Goal: Task Accomplishment & Management: Manage account settings

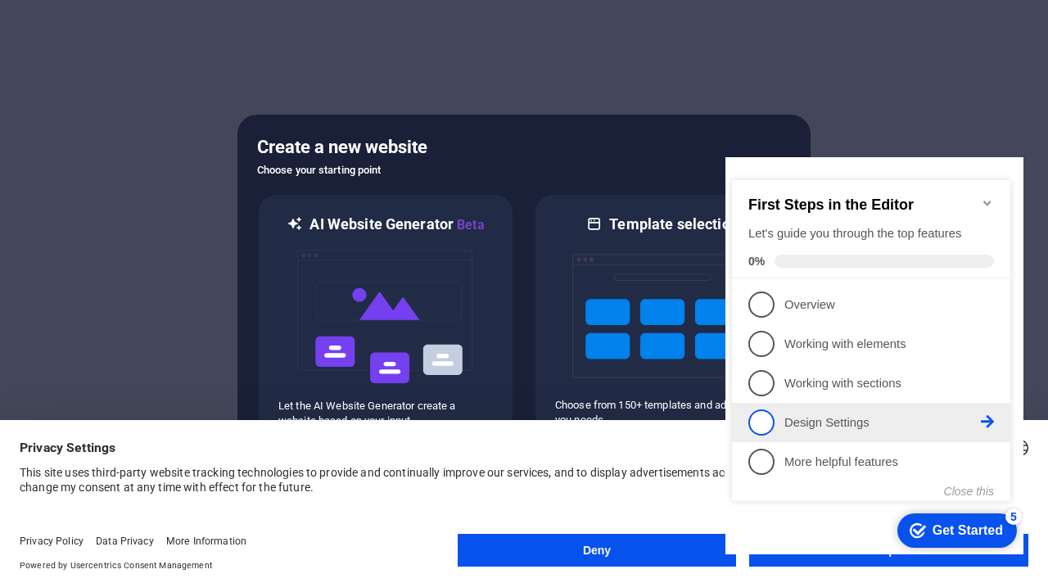
click at [767, 424] on span "4" at bounding box center [761, 422] width 26 height 26
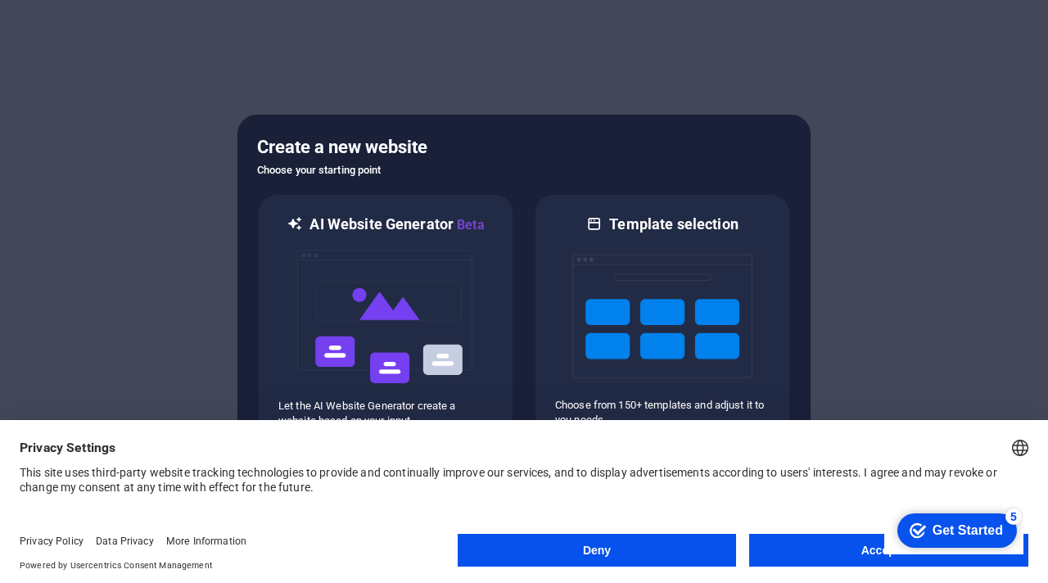
click at [834, 554] on button "Accept All" at bounding box center [888, 550] width 279 height 33
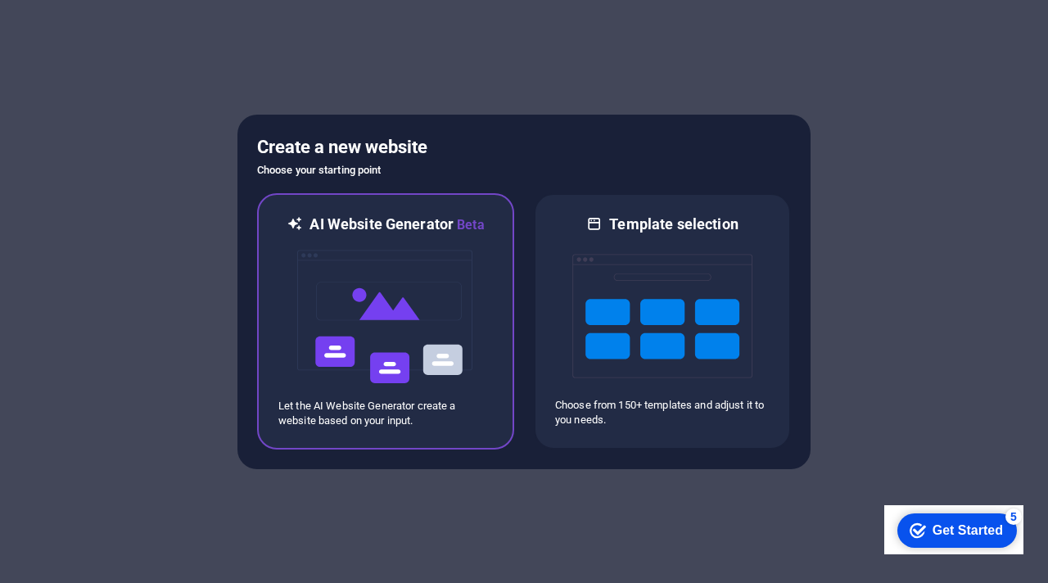
click at [452, 341] on img at bounding box center [386, 317] width 180 height 164
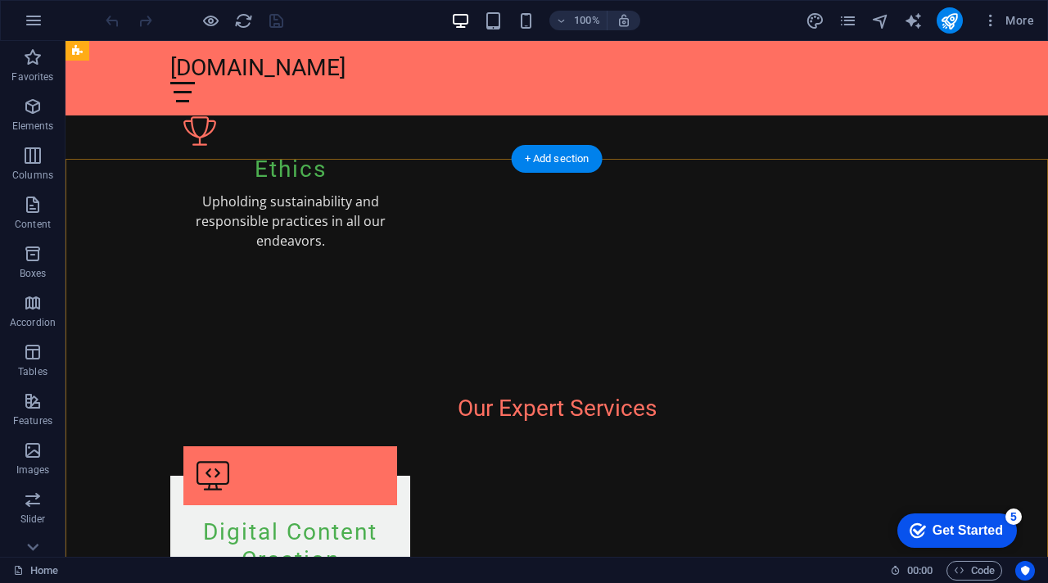
scroll to position [1362, 0]
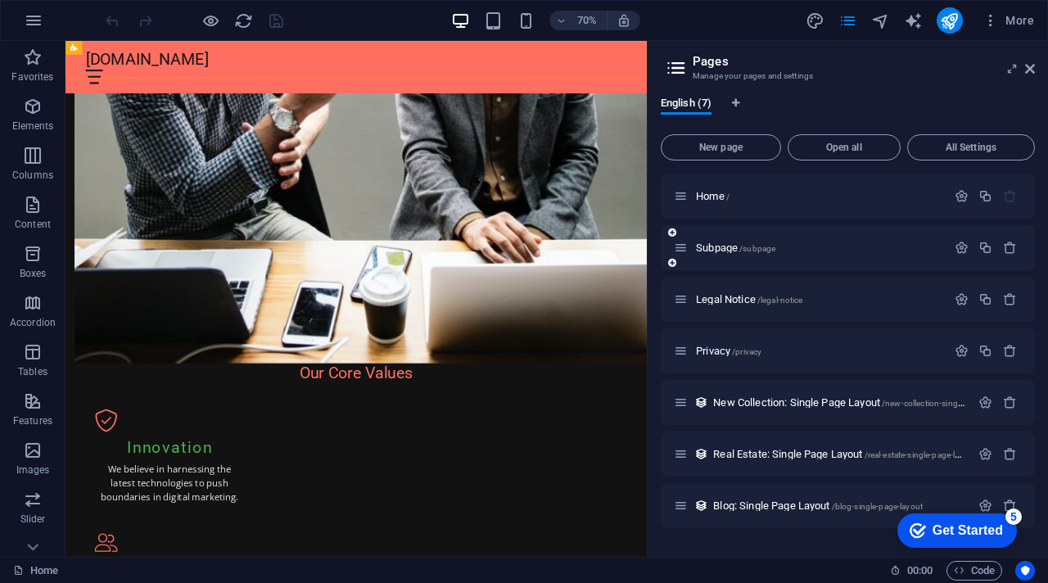
click at [746, 264] on div "Subpage /subpage" at bounding box center [848, 247] width 374 height 45
click at [706, 237] on div "Subpage /subpage" at bounding box center [848, 247] width 374 height 45
click at [963, 246] on icon "button" at bounding box center [962, 248] width 14 height 14
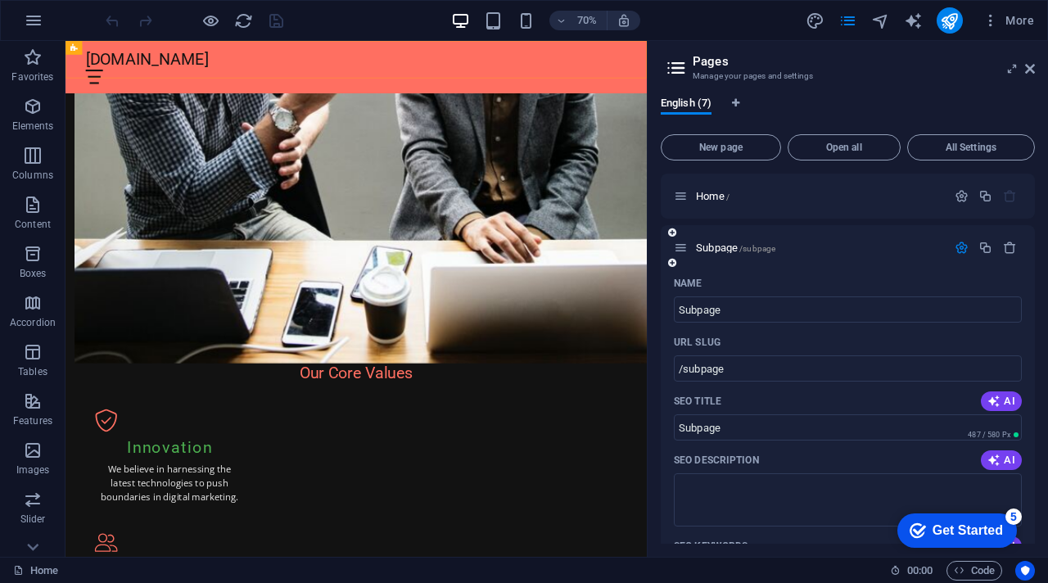
click at [909, 236] on div "Subpage /subpage" at bounding box center [848, 247] width 374 height 45
click at [683, 246] on icon at bounding box center [681, 248] width 14 height 14
click at [889, 211] on div "Home /" at bounding box center [848, 196] width 374 height 45
click at [1028, 66] on icon at bounding box center [1030, 68] width 10 height 13
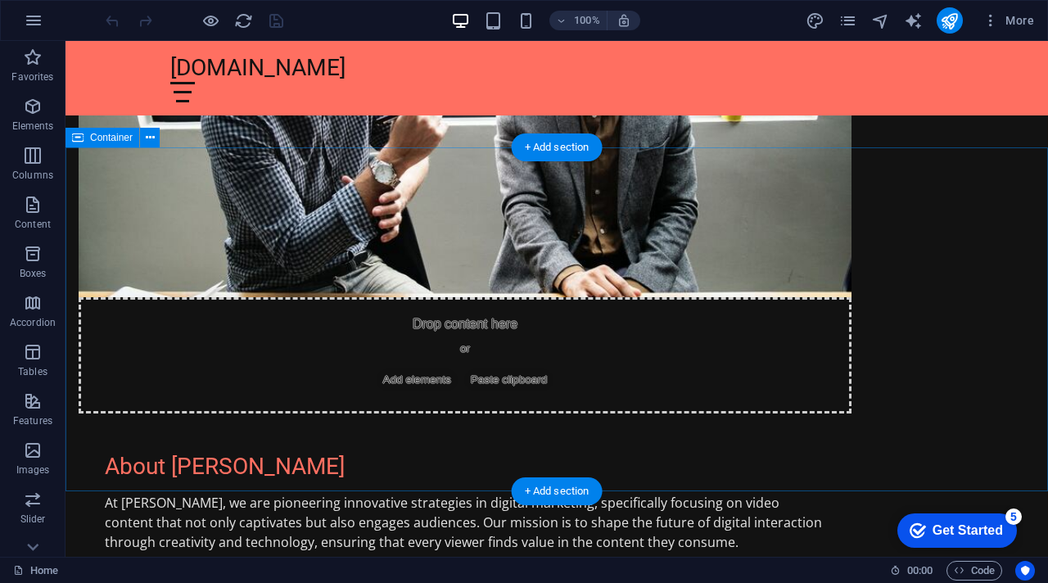
scroll to position [729, 0]
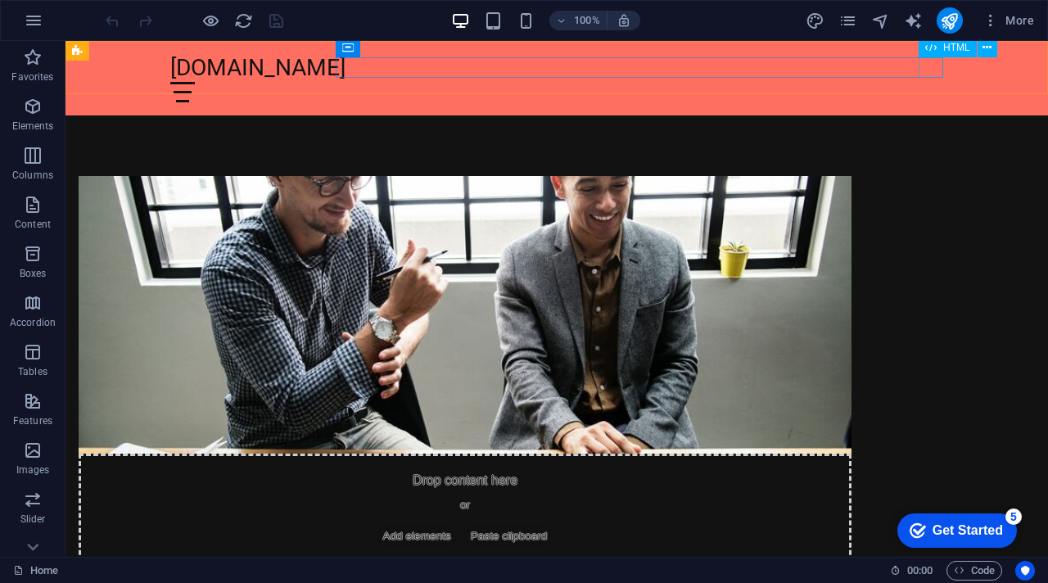
click at [936, 82] on div at bounding box center [556, 92] width 773 height 20
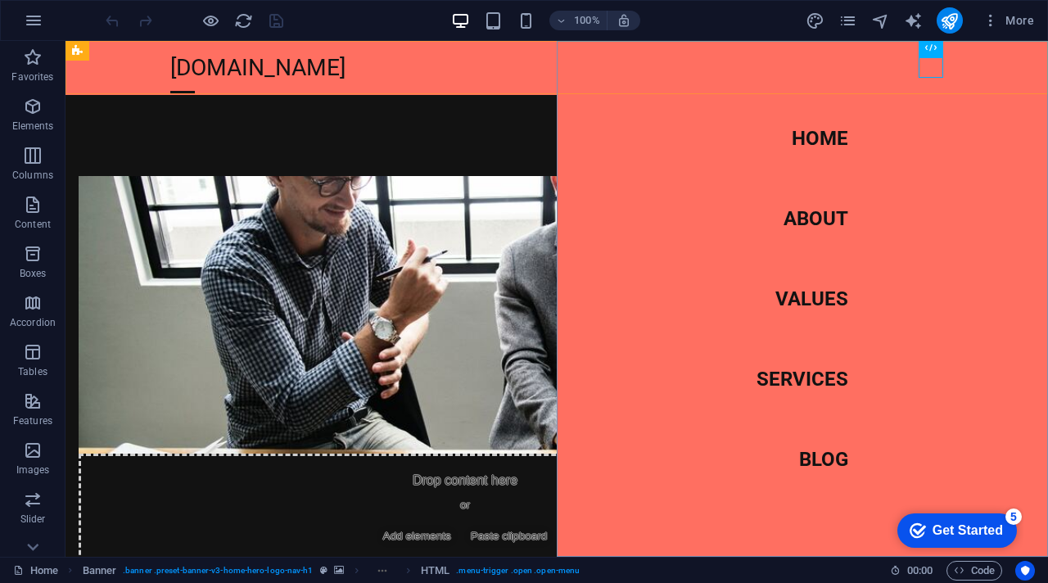
click at [816, 219] on nav "Home About Values Services Blog" at bounding box center [802, 299] width 491 height 516
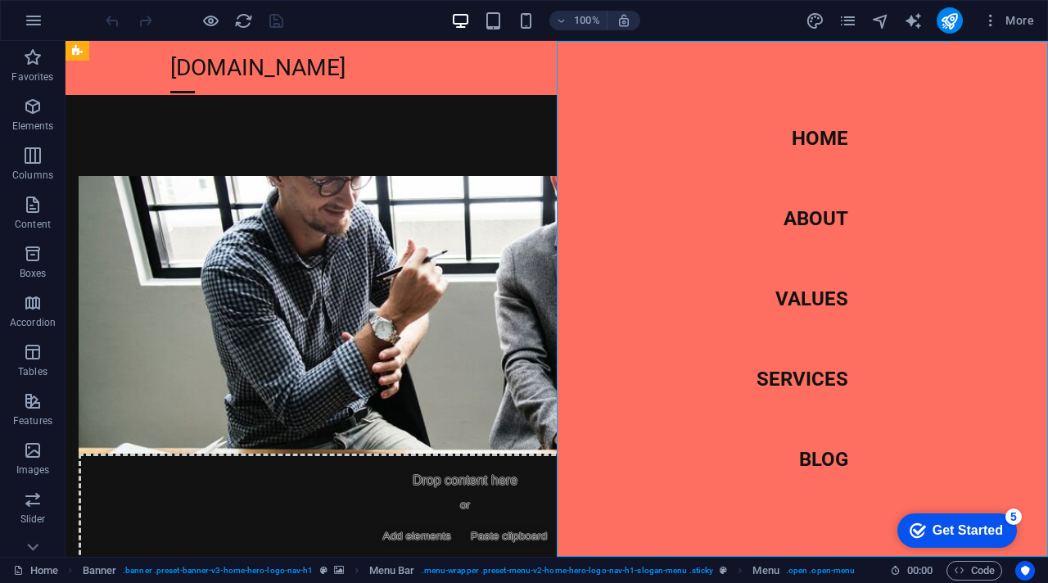
click at [818, 219] on nav "Home About Values Services Blog" at bounding box center [802, 299] width 491 height 516
click at [812, 217] on nav "Home About Values Services Blog" at bounding box center [802, 299] width 491 height 516
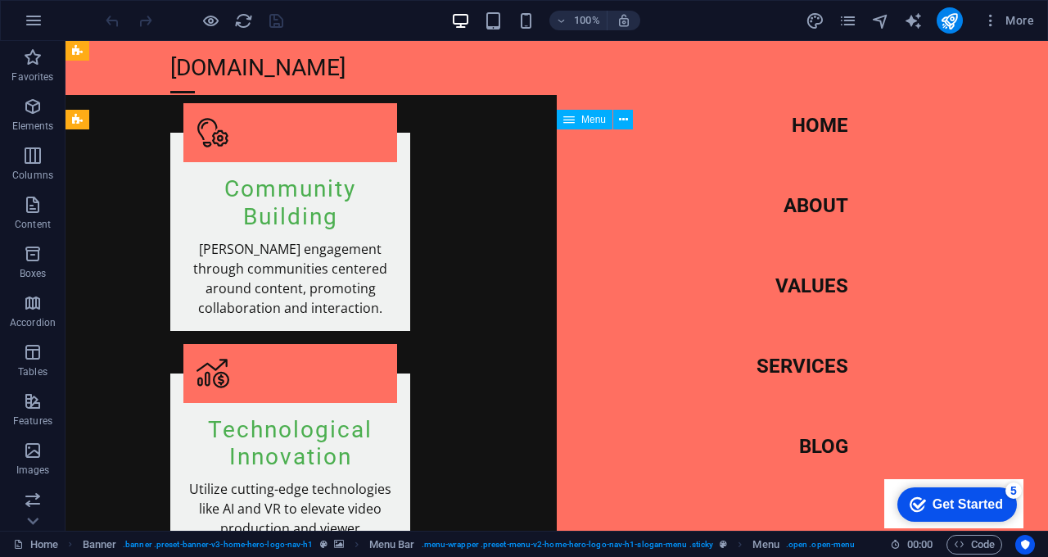
scroll to position [2240, 0]
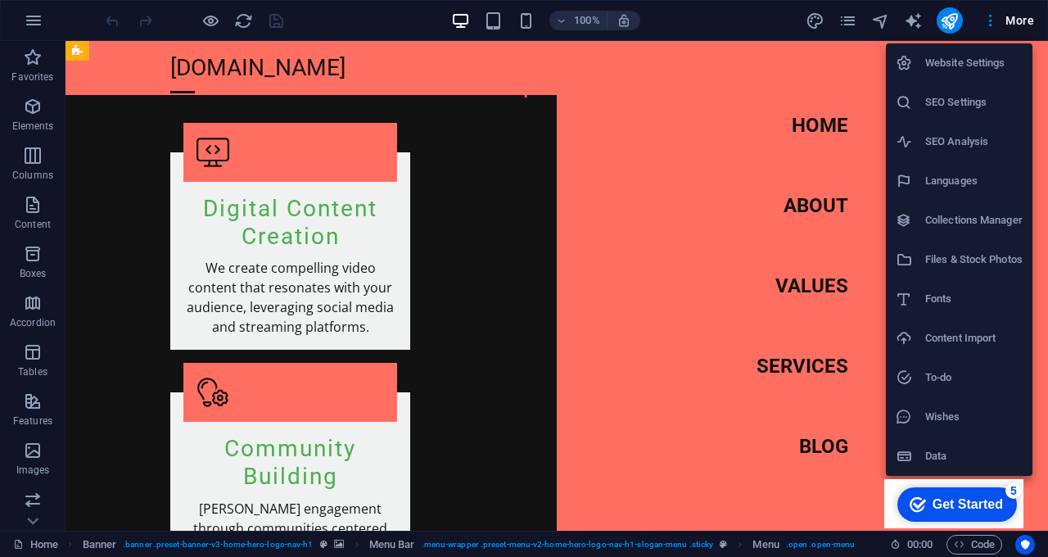
click at [766, 204] on div at bounding box center [524, 278] width 1048 height 557
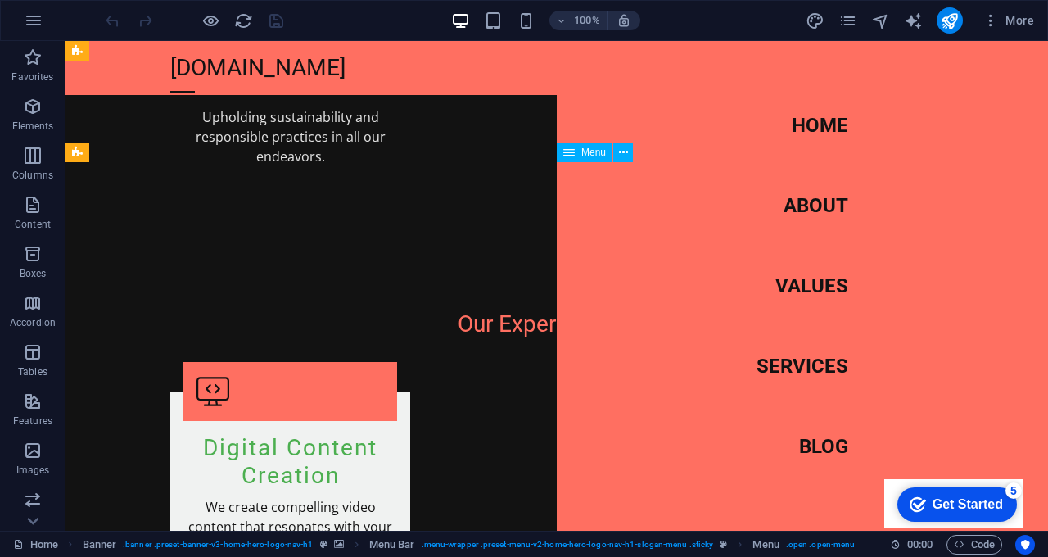
scroll to position [1879, 0]
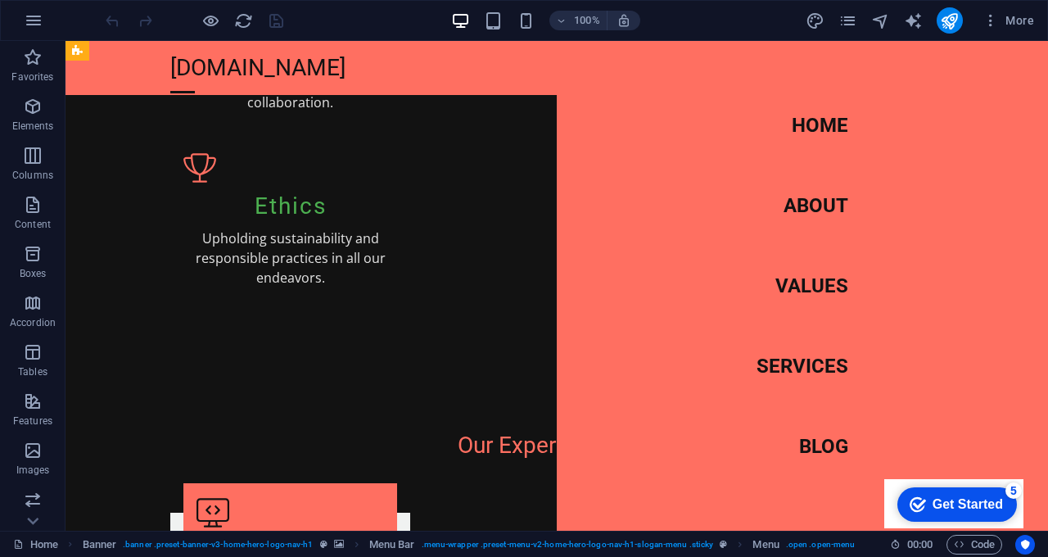
click at [819, 129] on nav "Home About Values Services Blog" at bounding box center [802, 286] width 491 height 490
click at [938, 56] on nav "Home About Values Services Blog" at bounding box center [802, 286] width 491 height 490
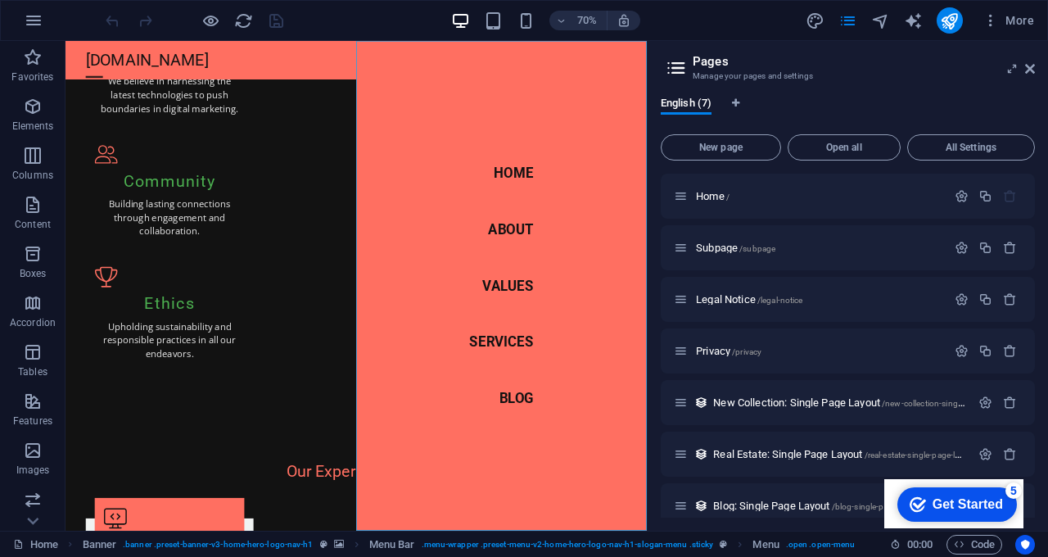
scroll to position [0, 0]
click at [978, 153] on button "All Settings" at bounding box center [971, 147] width 128 height 26
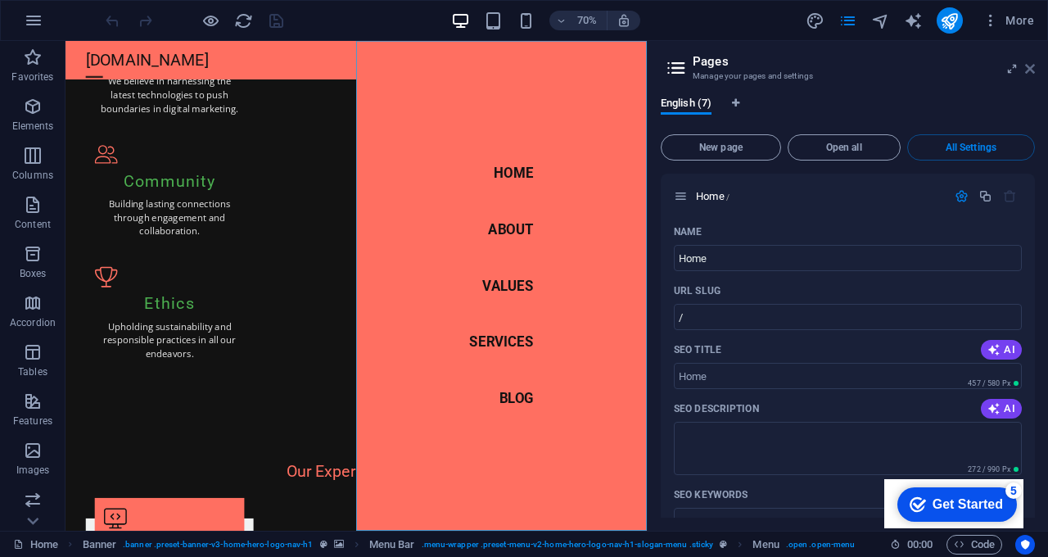
click at [1033, 66] on icon at bounding box center [1030, 68] width 10 height 13
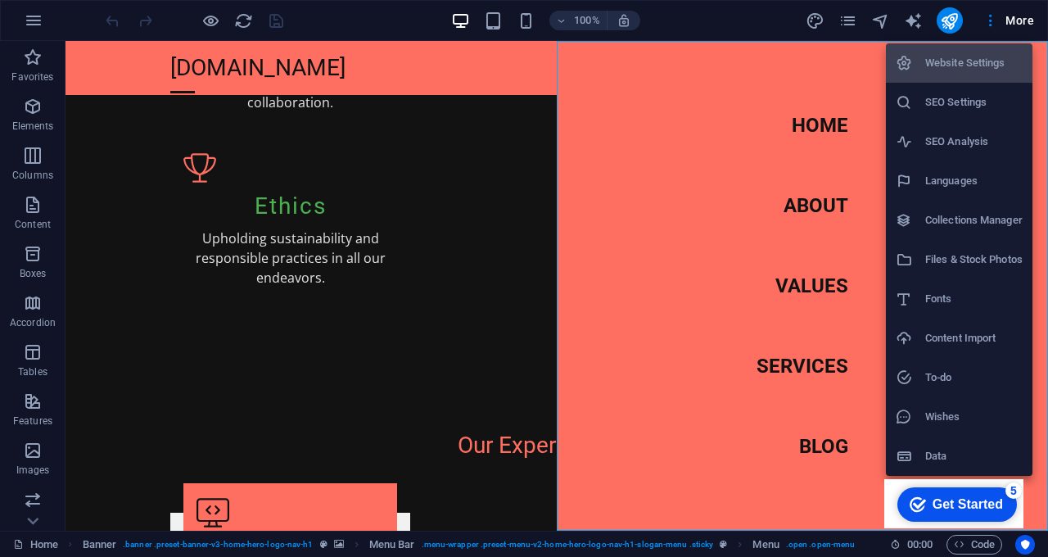
click at [823, 22] on div at bounding box center [524, 278] width 1048 height 557
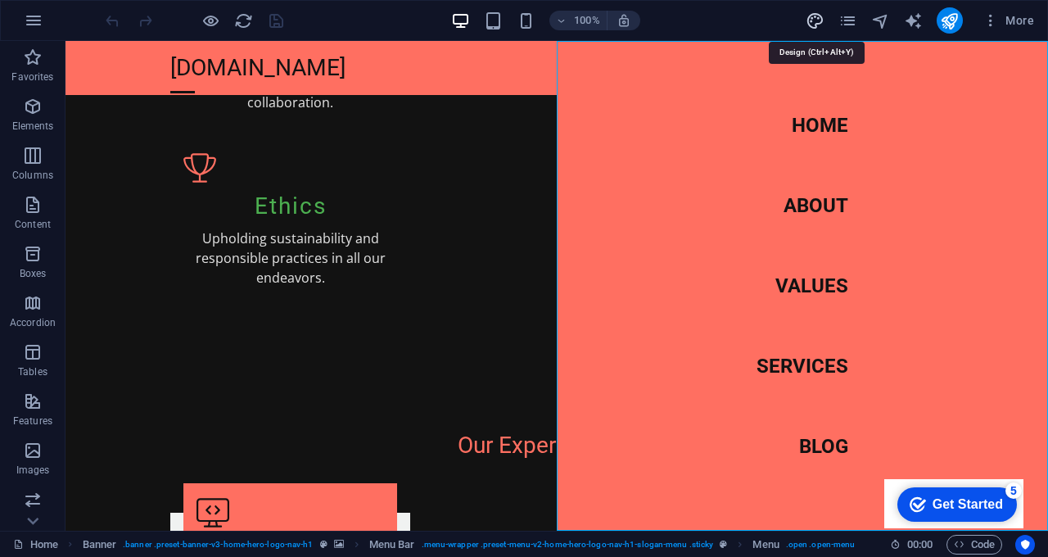
select select "px"
select select "200"
select select "px"
select select "200"
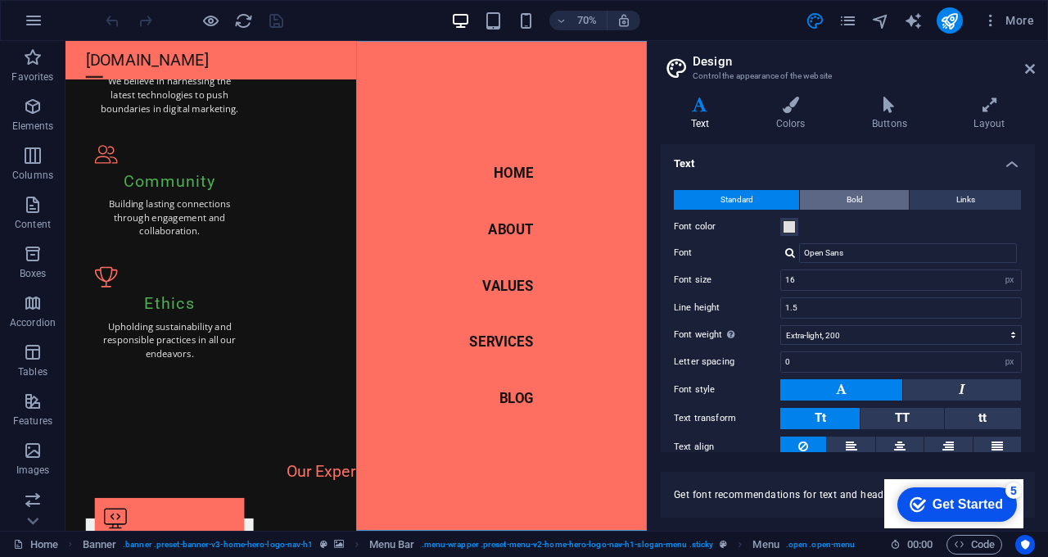
click at [878, 201] on button "Bold" at bounding box center [854, 200] width 109 height 20
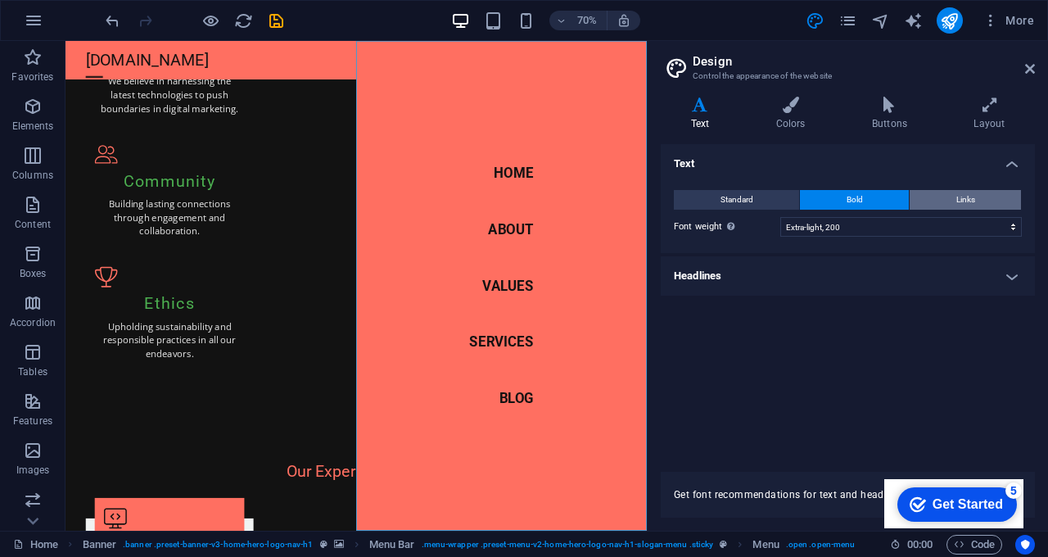
click at [980, 195] on button "Links" at bounding box center [965, 200] width 111 height 20
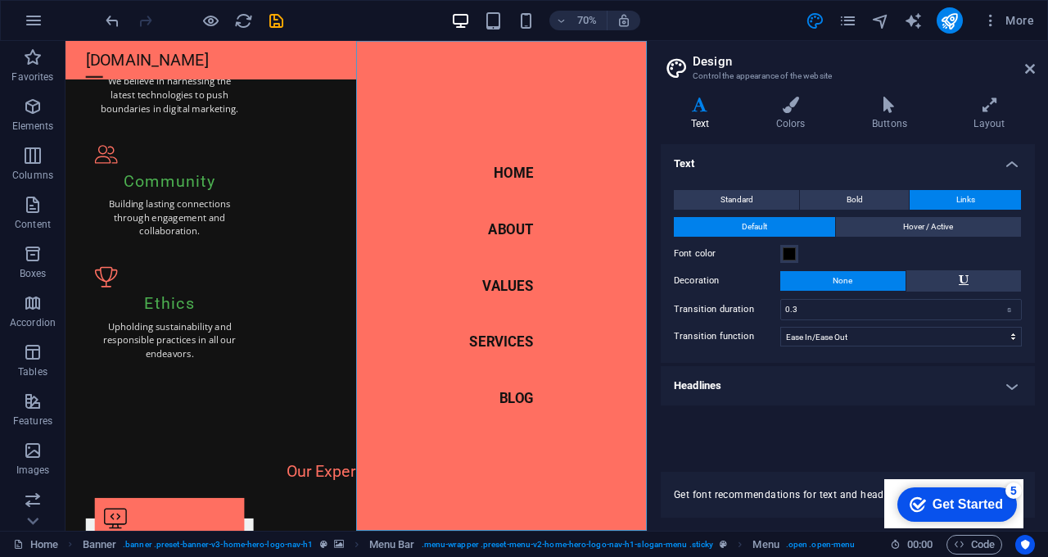
click at [739, 209] on div "Standard Bold Links" at bounding box center [848, 200] width 348 height 20
click at [761, 201] on button "Standard" at bounding box center [736, 200] width 125 height 20
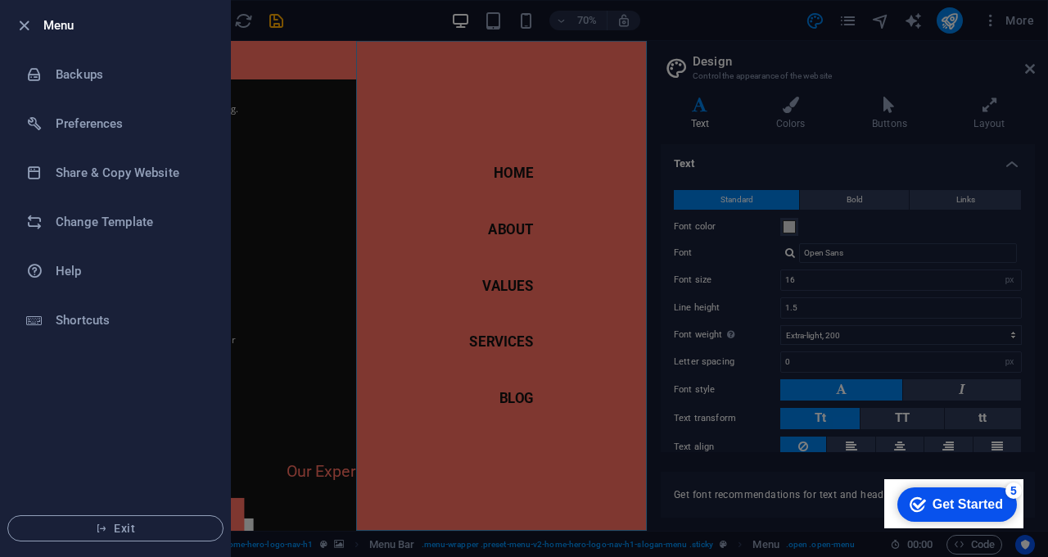
click at [277, 272] on div at bounding box center [524, 278] width 1048 height 557
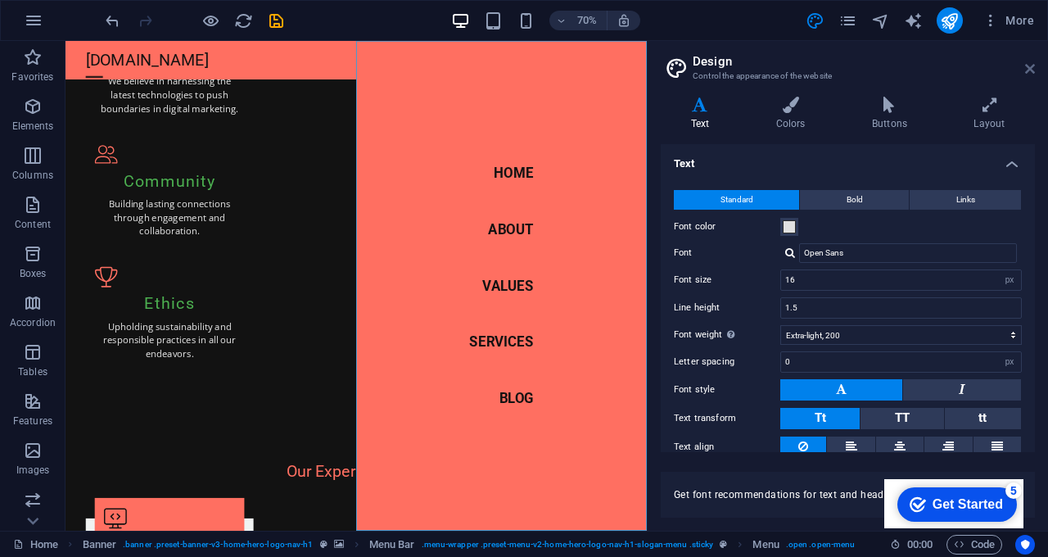
click at [1029, 66] on icon at bounding box center [1030, 68] width 10 height 13
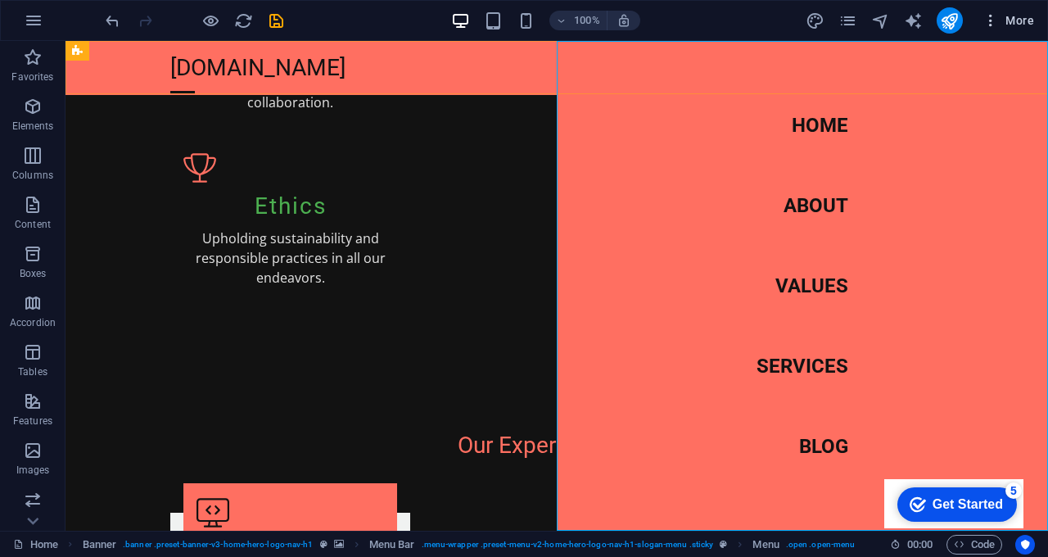
click at [1014, 8] on button "More" at bounding box center [1008, 20] width 65 height 26
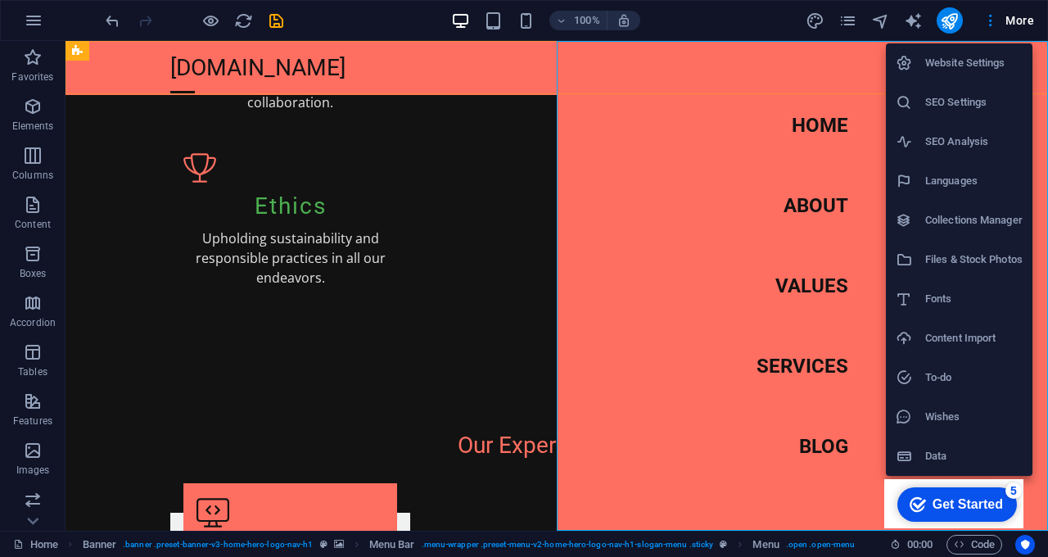
click at [514, 168] on div at bounding box center [524, 278] width 1048 height 557
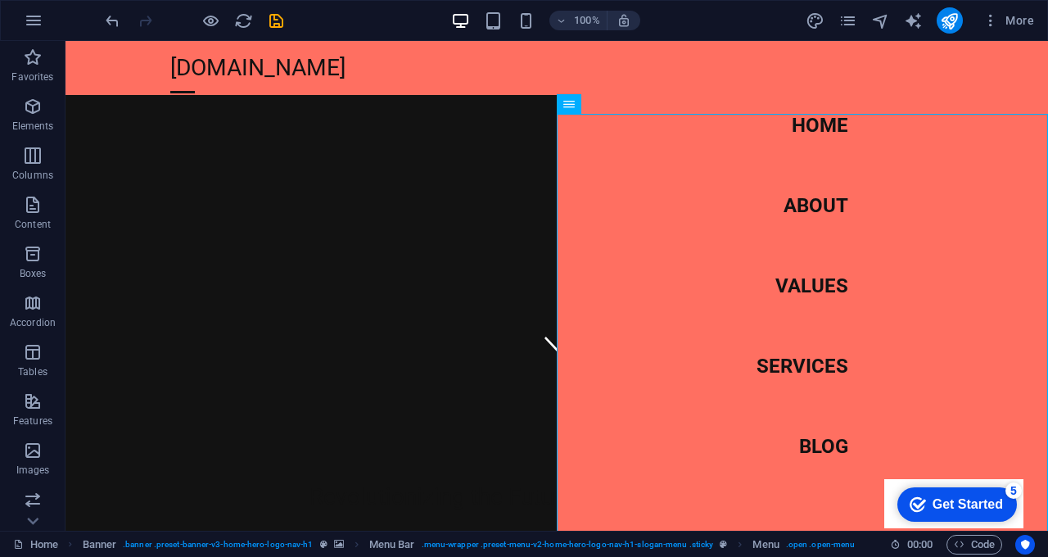
scroll to position [93, 0]
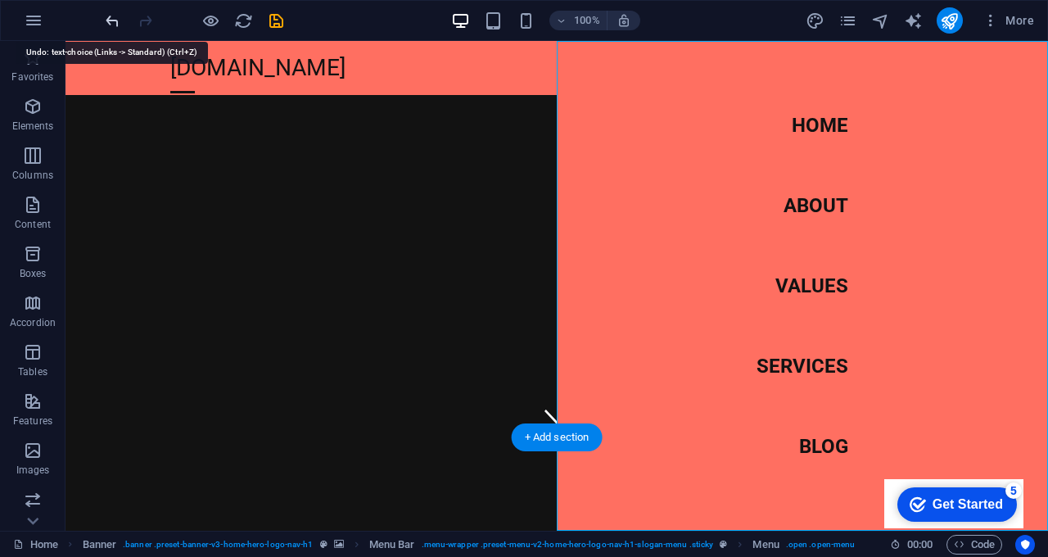
click at [113, 20] on icon "undo" at bounding box center [112, 20] width 19 height 19
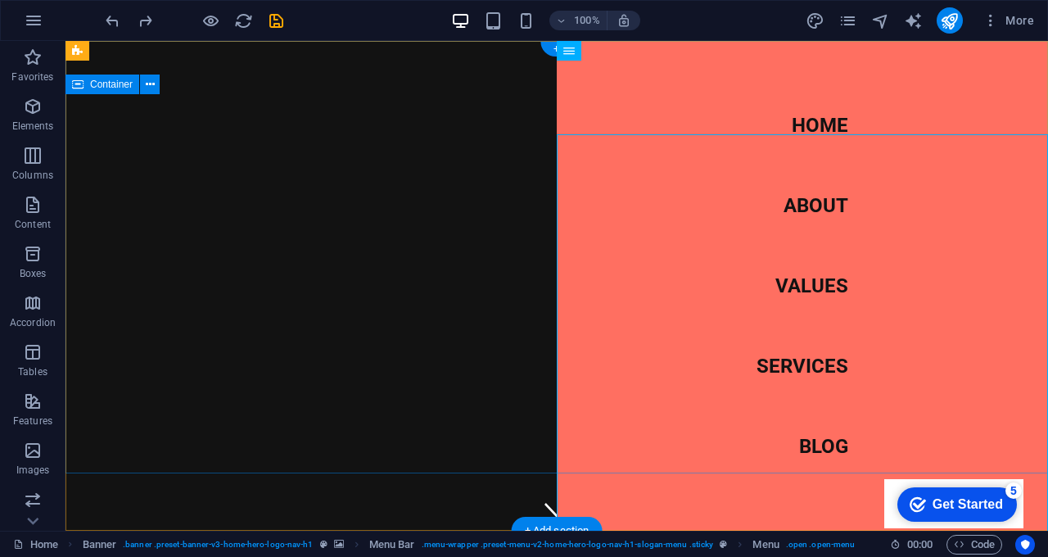
scroll to position [0, 0]
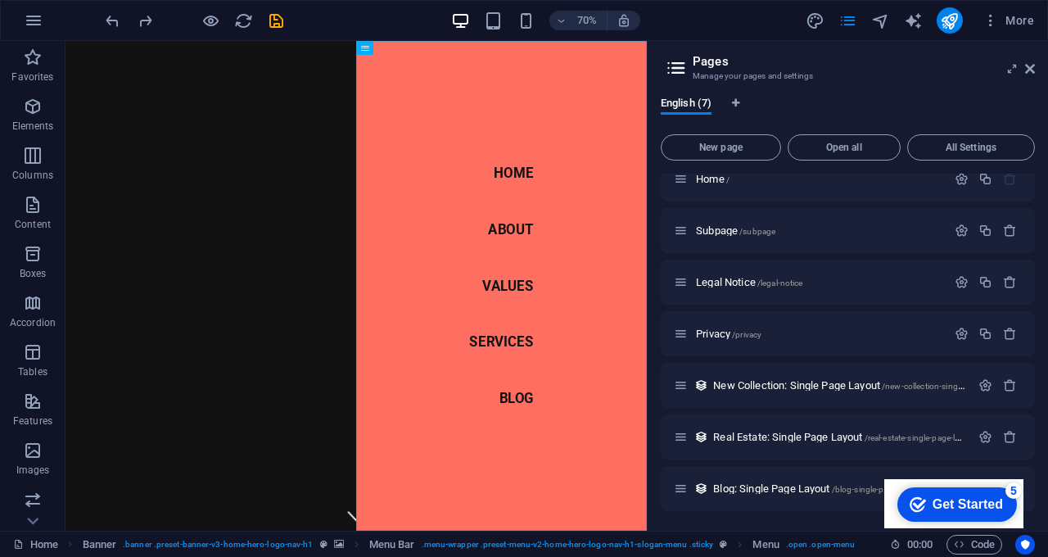
scroll to position [17, 0]
click at [1011, 436] on icon "button" at bounding box center [1010, 437] width 14 height 14
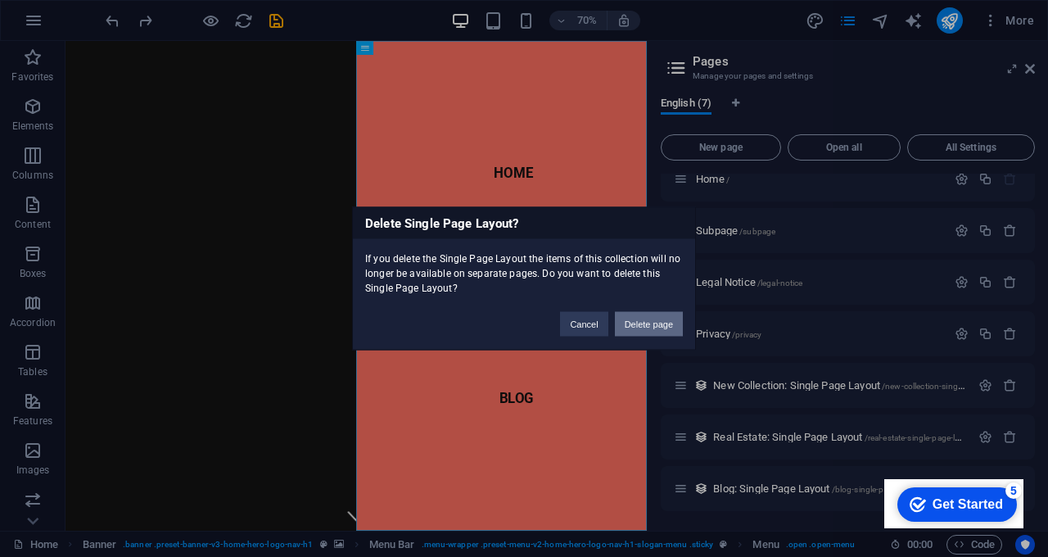
click at [651, 320] on button "Delete page" at bounding box center [649, 324] width 68 height 25
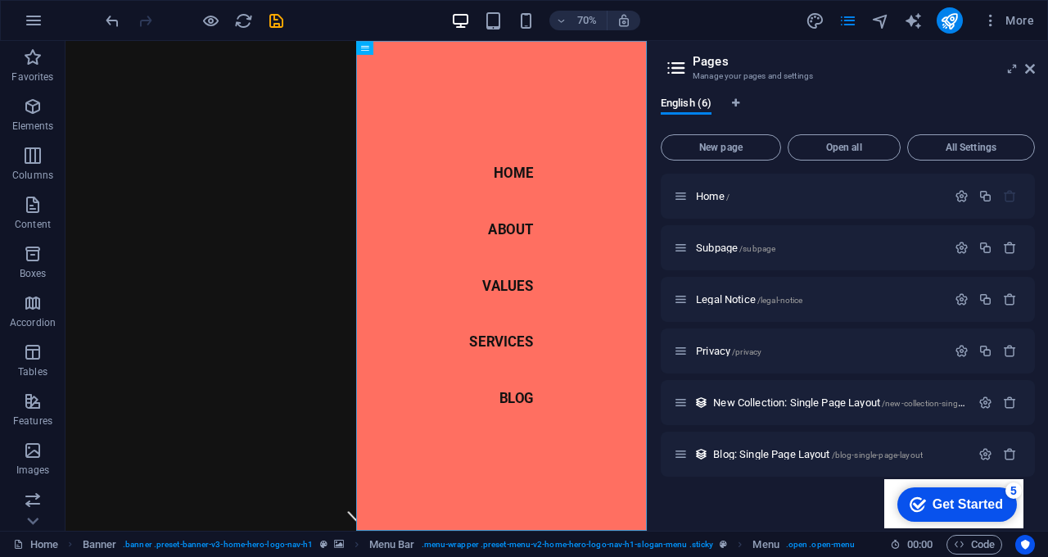
scroll to position [0, 0]
click at [1013, 459] on icon "button" at bounding box center [1010, 454] width 14 height 14
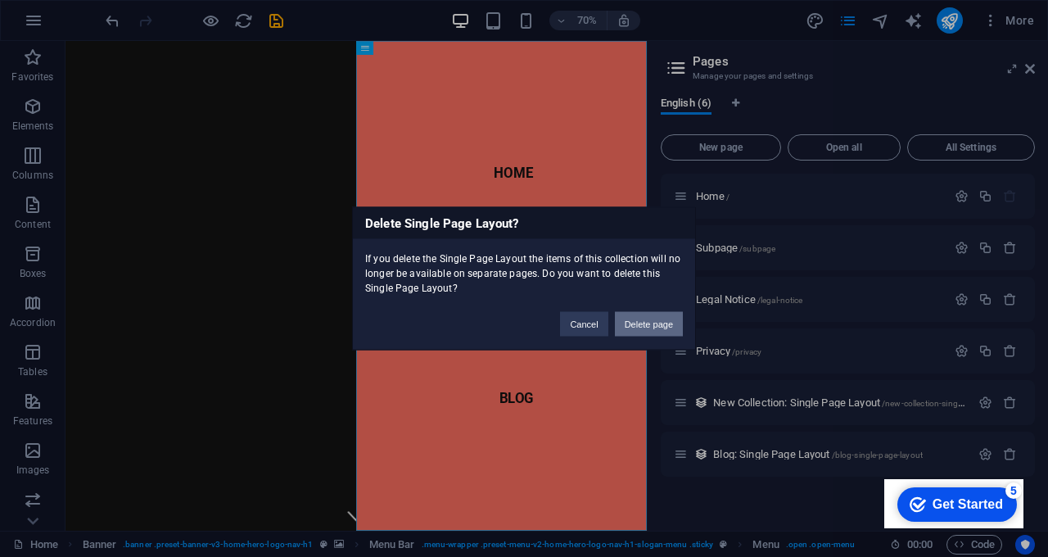
click at [643, 323] on button "Delete page" at bounding box center [649, 324] width 68 height 25
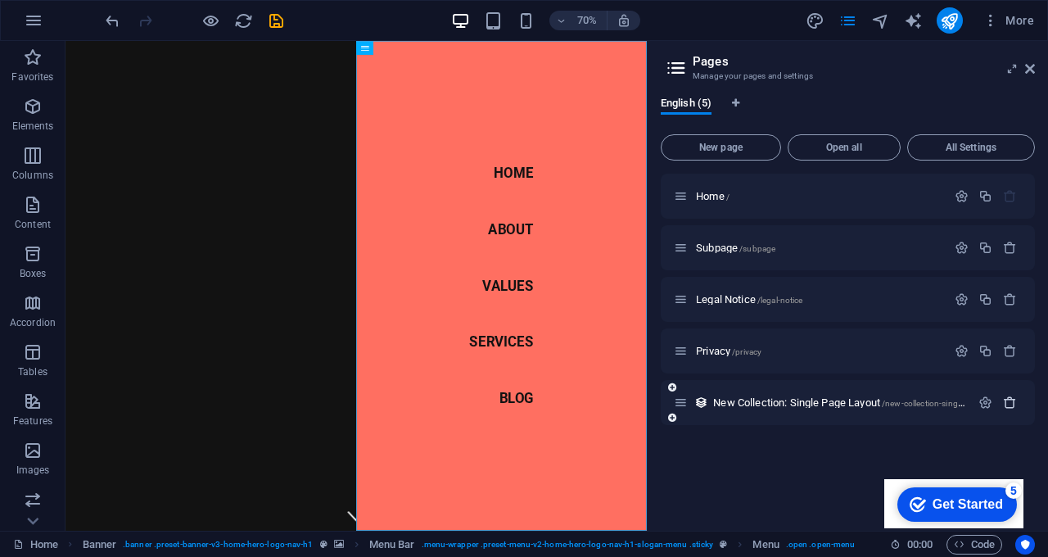
click at [1010, 407] on icon "button" at bounding box center [1010, 403] width 14 height 14
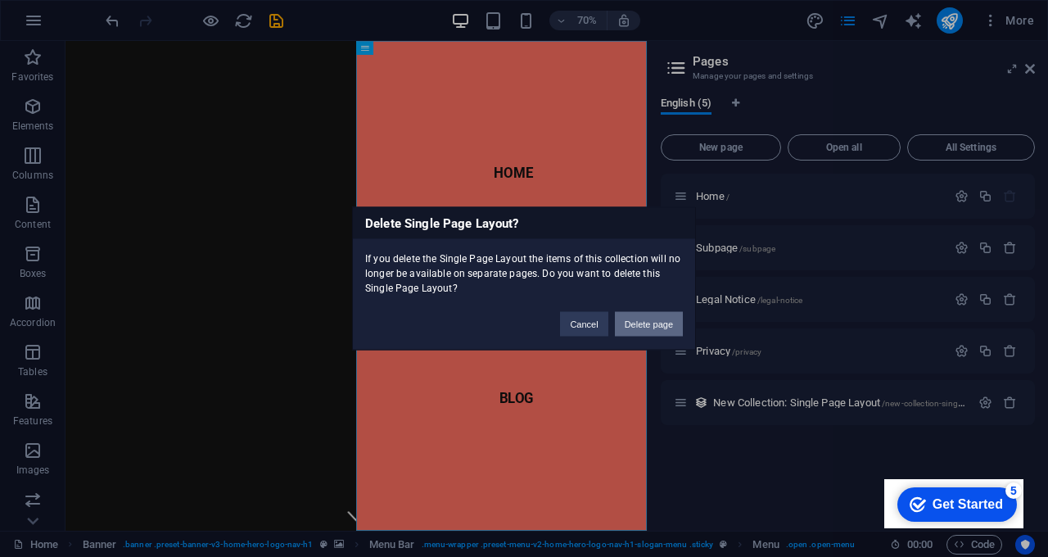
click at [635, 317] on button "Delete page" at bounding box center [649, 324] width 68 height 25
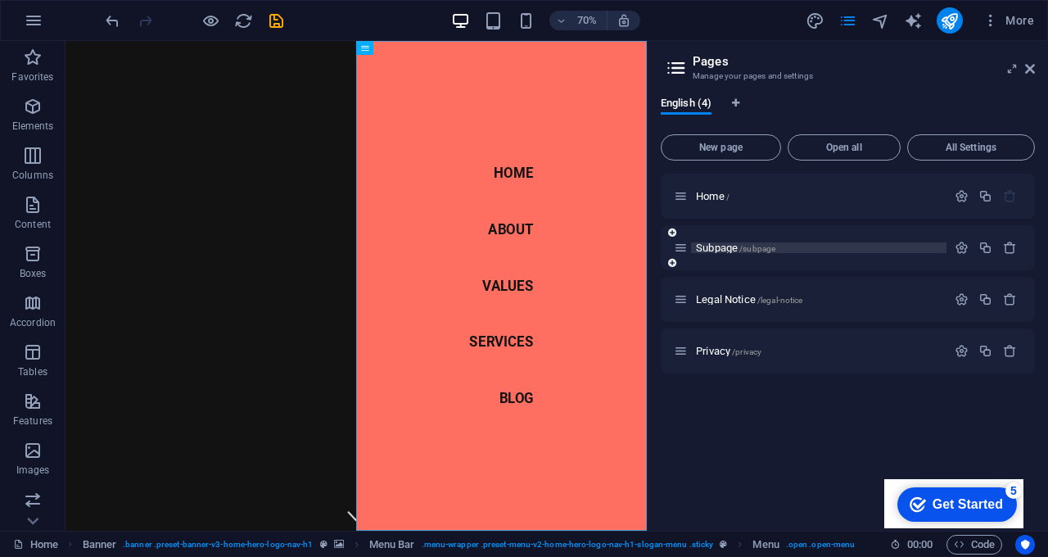
click at [794, 251] on p "Subpage /subpage" at bounding box center [819, 247] width 246 height 11
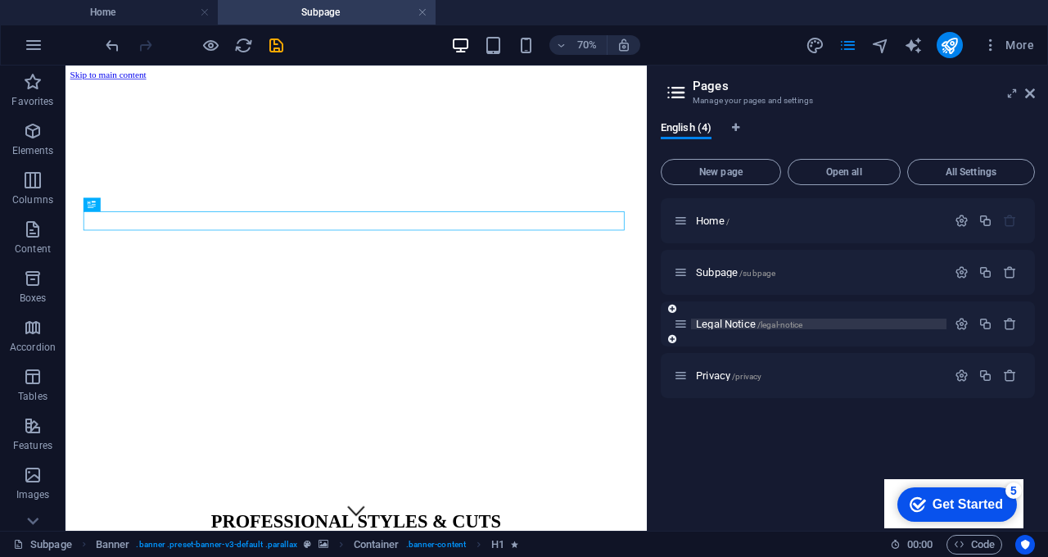
click at [772, 327] on span "/legal-notice" at bounding box center [780, 324] width 46 height 9
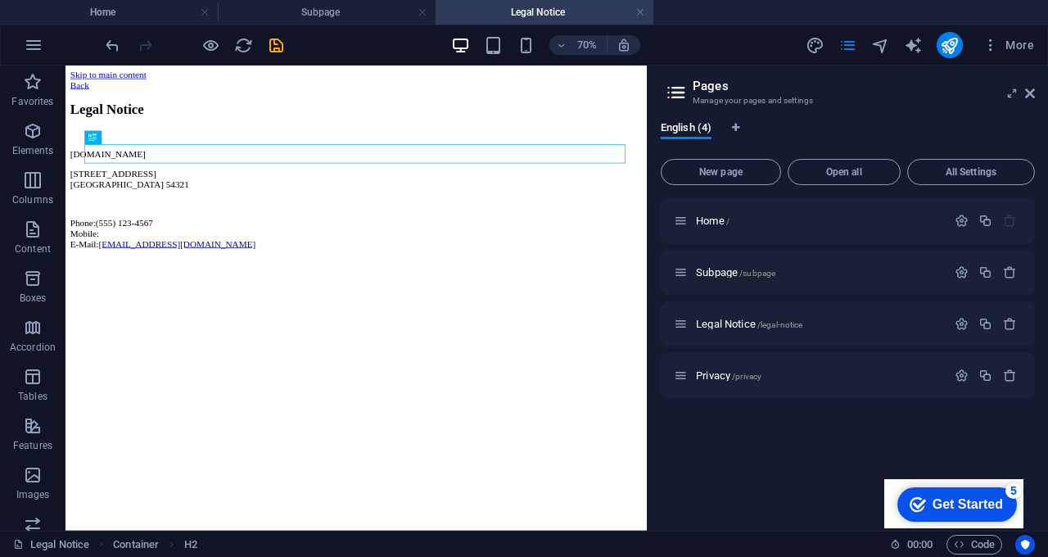
scroll to position [2, 0]
click at [772, 378] on p "Privacy /privacy" at bounding box center [819, 375] width 246 height 11
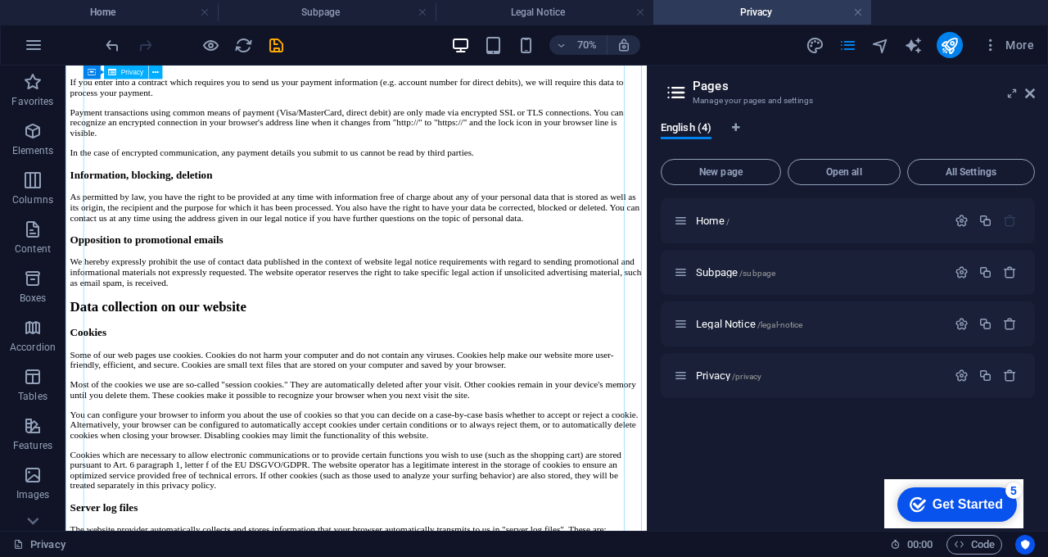
scroll to position [1366, 0]
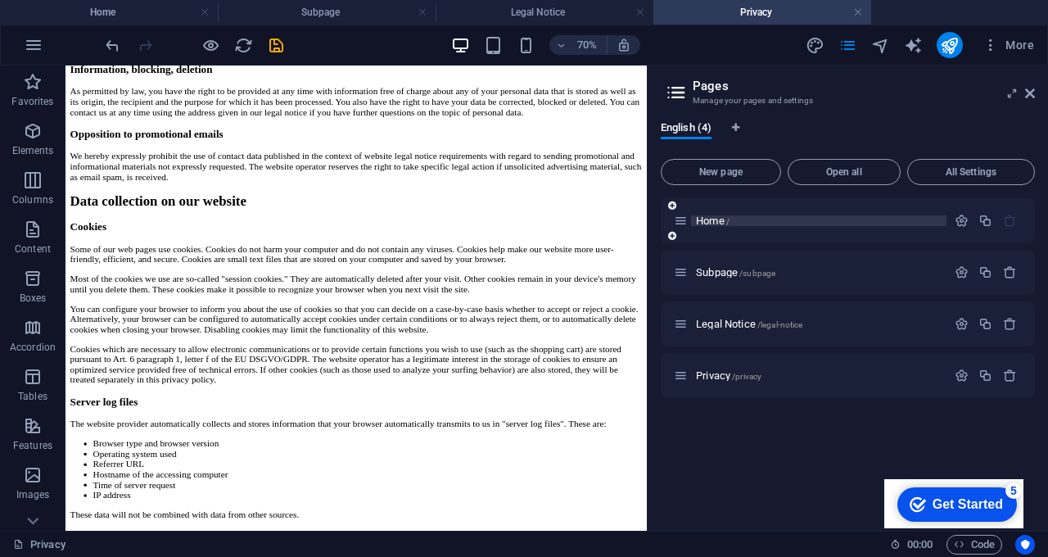
click at [767, 224] on p "Home /" at bounding box center [819, 220] width 246 height 11
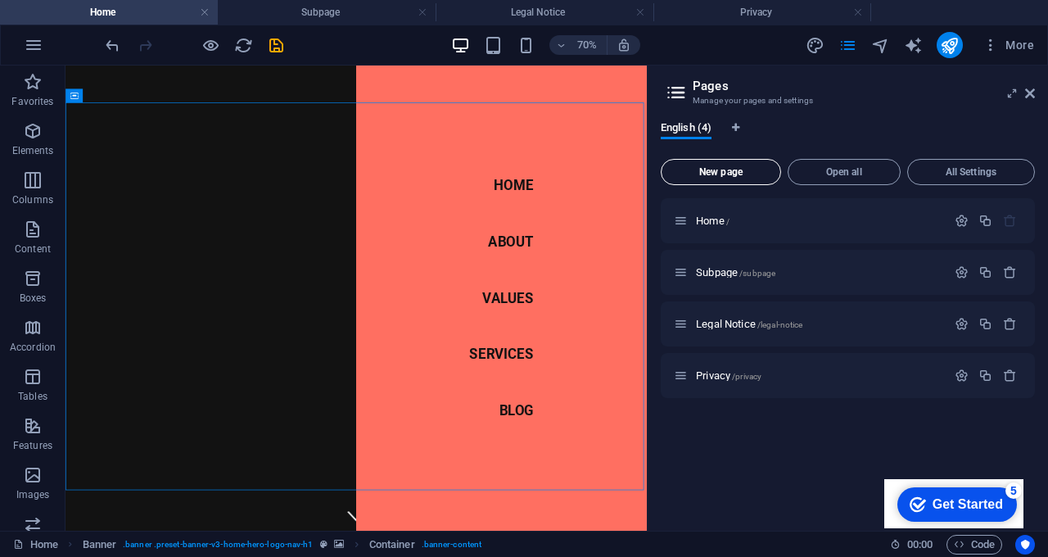
click at [753, 179] on button "New page" at bounding box center [721, 172] width 120 height 26
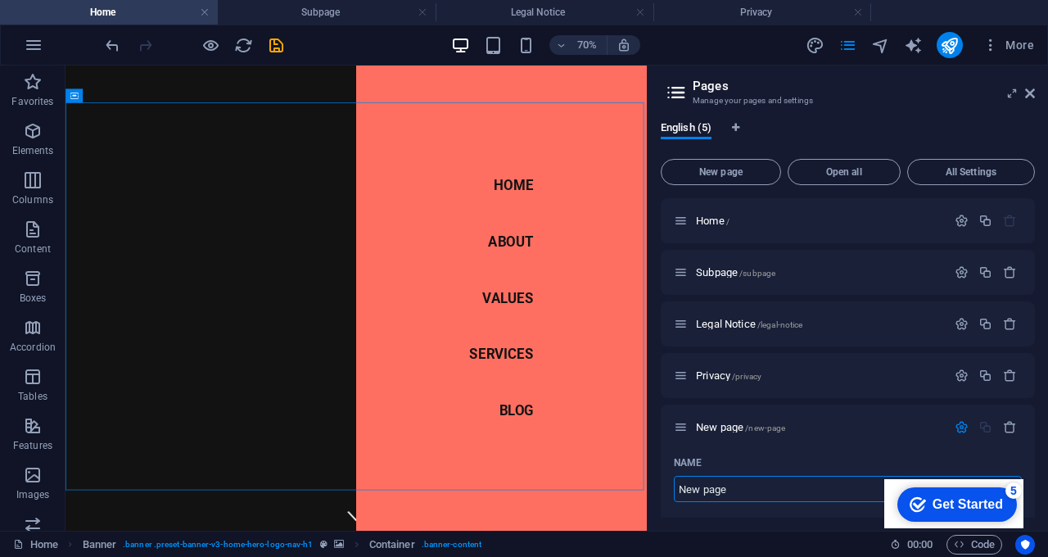
scroll to position [0, 0]
click at [1027, 92] on icon at bounding box center [1030, 93] width 10 height 13
